Goal: Information Seeking & Learning: Learn about a topic

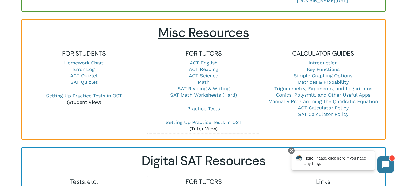
scroll to position [350, 0]
drag, startPoint x: 196, startPoint y: 88, endPoint x: 150, endPoint y: 104, distance: 48.5
click at [150, 104] on p "ACT English ACT Reading ACT Science Math SAT Reading & Writing SAT Math Workshe…" at bounding box center [203, 83] width 112 height 46
click at [196, 87] on link "SAT Reading & Writing" at bounding box center [203, 89] width 52 height 6
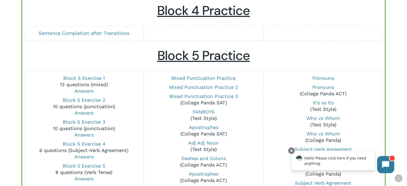
scroll to position [368, 0]
click at [93, 77] on link "Block 5 Exercise 1" at bounding box center [84, 78] width 42 height 6
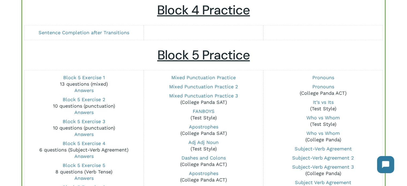
scroll to position [386, 0]
